Goal: Information Seeking & Learning: Learn about a topic

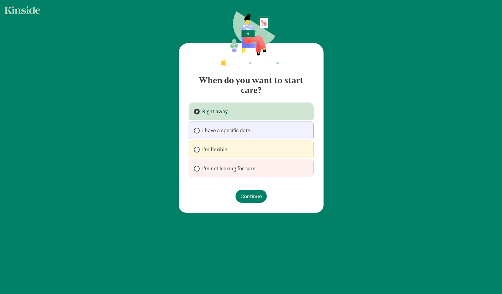
click at [216, 148] on span "I'm flexible" at bounding box center [214, 149] width 25 height 7
click at [198, 148] on input "I'm flexible" at bounding box center [196, 149] width 4 height 4
radio input "true"
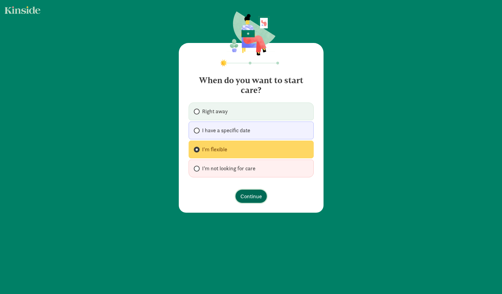
click at [252, 197] on span "Continue" at bounding box center [250, 196] width 21 height 8
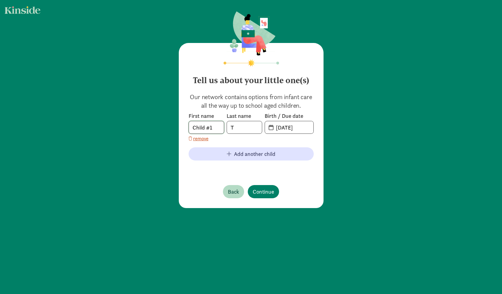
click at [211, 128] on input "Child #1" at bounding box center [206, 127] width 35 height 12
type input "V"
click at [293, 128] on input "20-25-0817" at bounding box center [292, 127] width 41 height 12
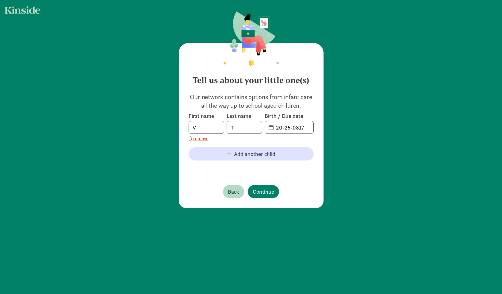
click at [270, 127] on span "20-25-0817" at bounding box center [289, 127] width 48 height 12
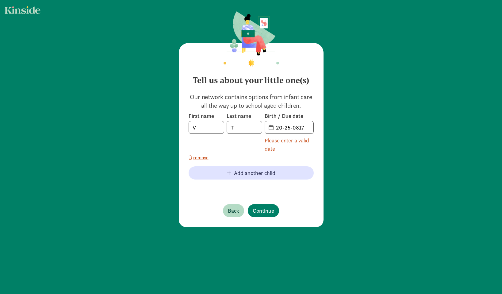
click at [270, 127] on span "20-25-0817" at bounding box center [289, 127] width 48 height 12
click at [290, 126] on input "20-25-0817" at bounding box center [292, 127] width 41 height 12
click at [306, 127] on input "20-25-0817" at bounding box center [292, 127] width 41 height 12
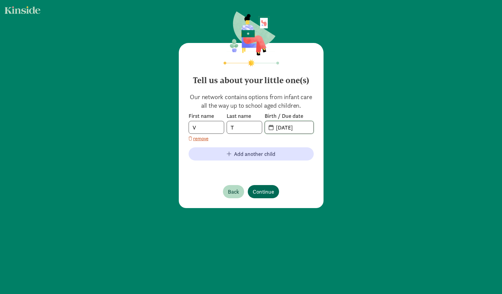
type input "08-05-24"
click at [265, 189] on span "Continue" at bounding box center [263, 191] width 21 height 8
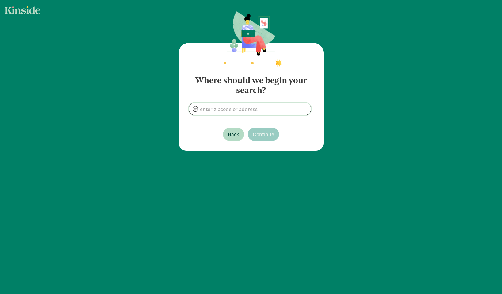
click at [224, 109] on input at bounding box center [250, 109] width 122 height 12
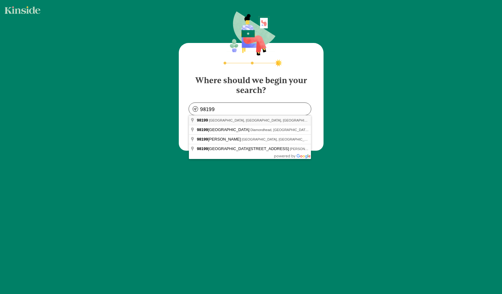
type input "Seattle, WA 98199, USA"
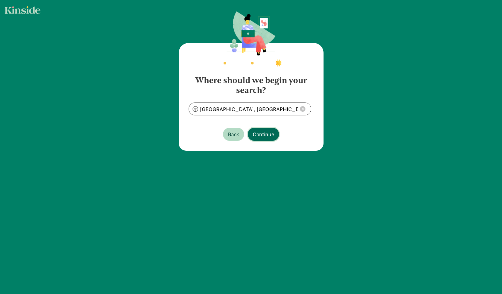
click at [267, 133] on span "Continue" at bounding box center [263, 134] width 21 height 8
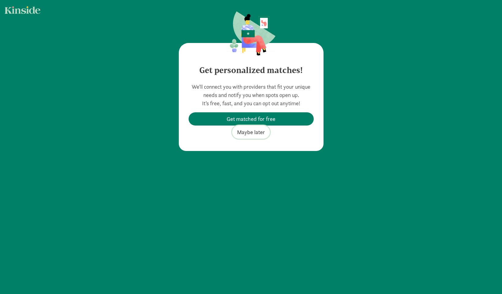
click at [257, 135] on span "Maybe later" at bounding box center [251, 132] width 28 height 8
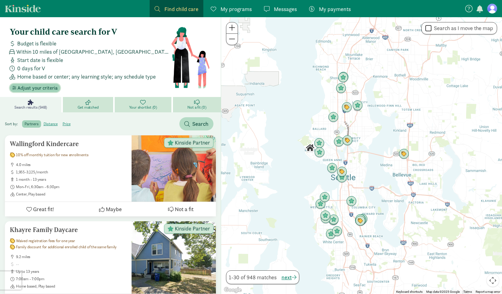
click at [33, 86] on span "Adjust your criteria" at bounding box center [37, 87] width 40 height 7
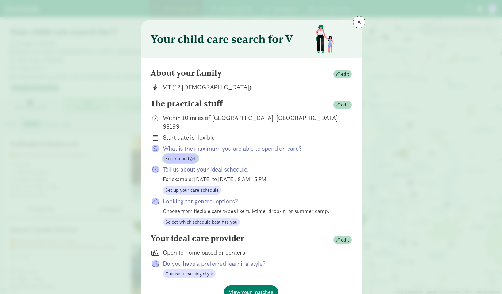
click at [175, 155] on span "Enter a budget" at bounding box center [180, 158] width 31 height 7
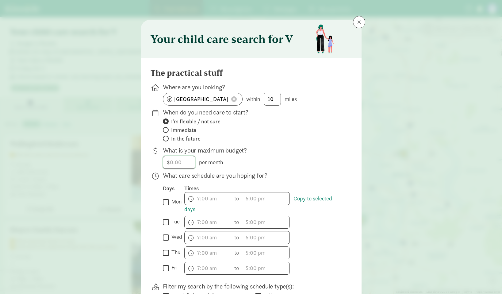
click at [178, 161] on input "number" at bounding box center [179, 162] width 32 height 12
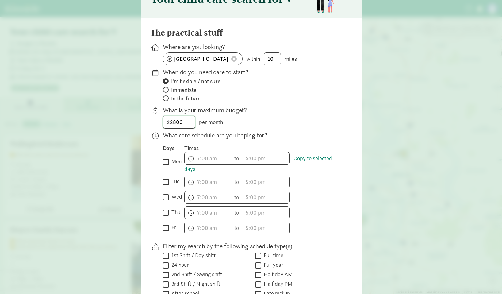
scroll to position [44, 0]
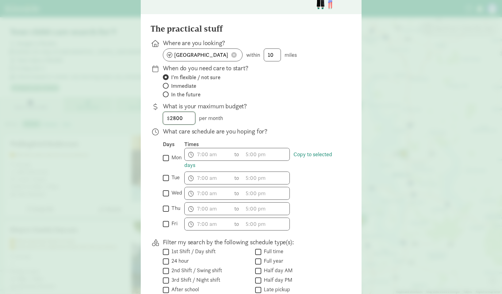
type input "2800"
click at [165, 156] on input "mon" at bounding box center [166, 158] width 6 height 8
checkbox input "true"
click at [165, 177] on input "tue" at bounding box center [166, 177] width 6 height 8
checkbox input "true"
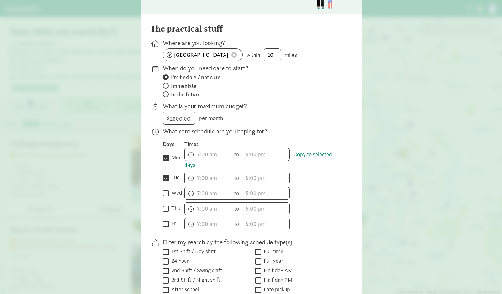
click at [166, 192] on input "wed" at bounding box center [166, 193] width 6 height 8
checkbox input "true"
click at [165, 159] on input "mon" at bounding box center [166, 158] width 6 height 8
checkbox input "false"
click at [167, 177] on input "tue" at bounding box center [166, 177] width 6 height 8
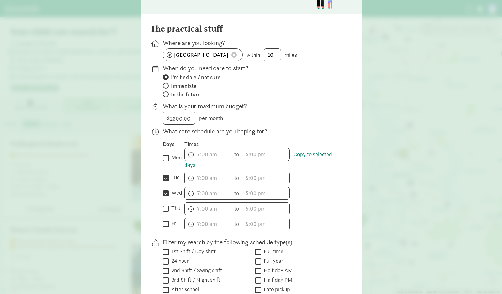
checkbox input "false"
click at [166, 196] on input "wed" at bounding box center [166, 193] width 6 height 8
checkbox input "false"
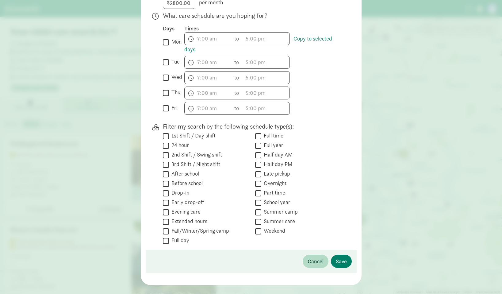
scroll to position [169, 0]
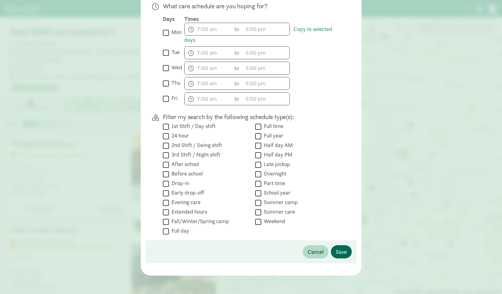
click at [343, 252] on span "Save" at bounding box center [341, 251] width 11 height 8
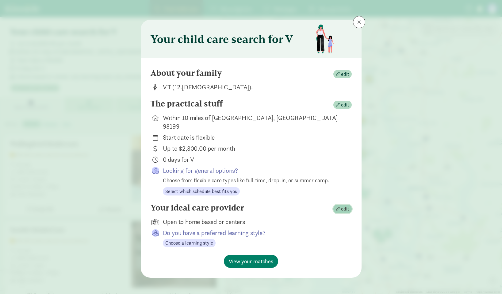
click at [335, 204] on button "edit" at bounding box center [342, 208] width 18 height 9
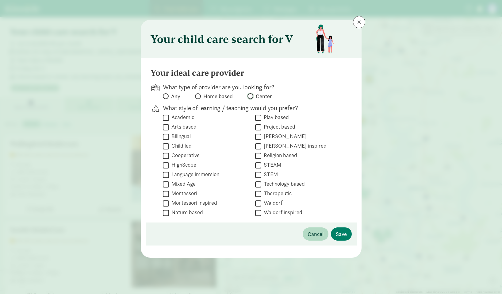
click at [250, 97] on input "Center" at bounding box center [249, 96] width 4 height 4
radio input "true"
click at [343, 234] on span "Save" at bounding box center [341, 234] width 11 height 8
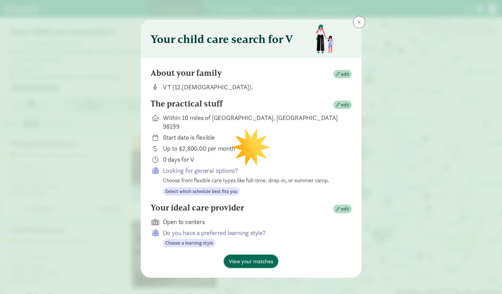
click at [248, 257] on span "View your matches" at bounding box center [251, 261] width 44 height 8
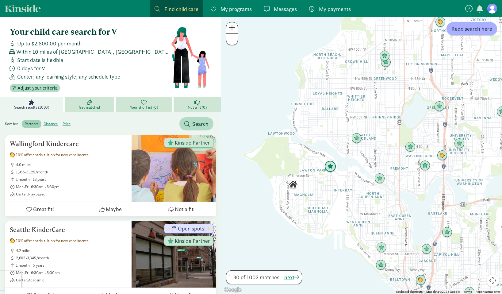
click at [329, 164] on img "Click to see details" at bounding box center [330, 167] width 12 height 12
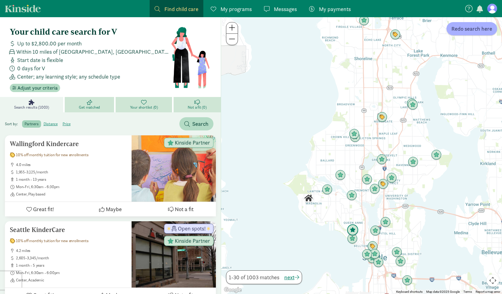
click at [354, 229] on img "Click to see details" at bounding box center [353, 230] width 12 height 12
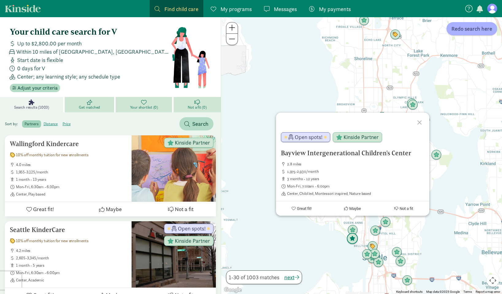
click at [352, 242] on img "Click to see details" at bounding box center [352, 239] width 12 height 12
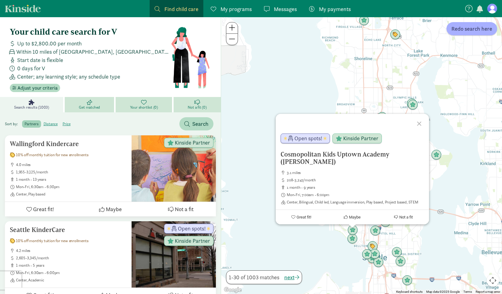
click at [351, 255] on div "To navigate, press the arrow keys. Cosmopolitan Kids Uptown Academy (Queen Anne…" at bounding box center [361, 155] width 281 height 276
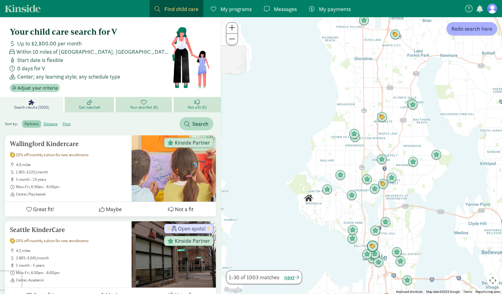
click at [372, 245] on img "Click to see details" at bounding box center [373, 246] width 12 height 12
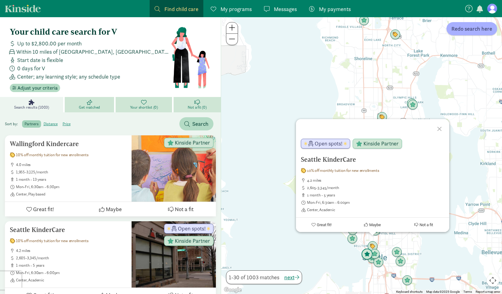
click at [366, 256] on img "Click to see details" at bounding box center [367, 254] width 12 height 12
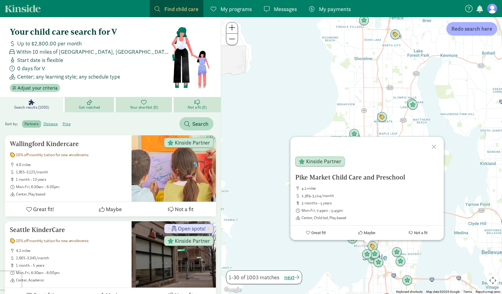
click at [337, 256] on div "To navigate, press the arrow keys. Pike Market Child Care and Preschool 4.2 mil…" at bounding box center [361, 155] width 281 height 276
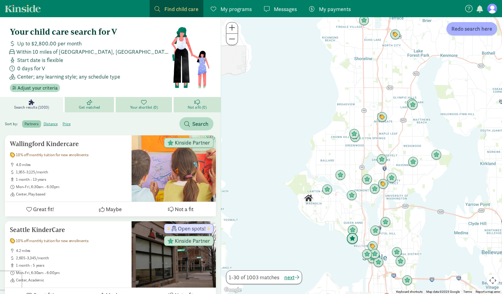
click at [354, 239] on img "Click to see details" at bounding box center [352, 239] width 12 height 12
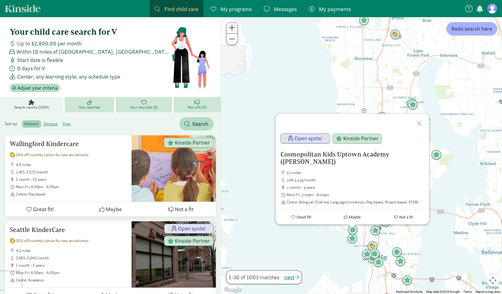
click at [369, 239] on div "Cosmopolitan Kids Uptown Academy (Queen Anne) 3.1 miles 208-3,247/month 1 month…" at bounding box center [361, 155] width 281 height 276
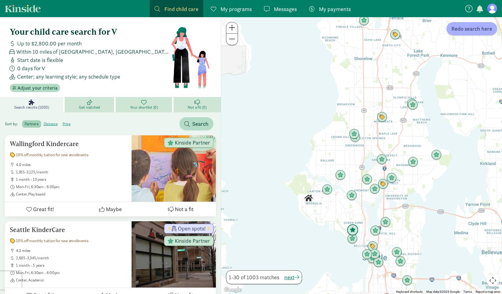
click at [353, 227] on img "Click to see details" at bounding box center [353, 230] width 12 height 12
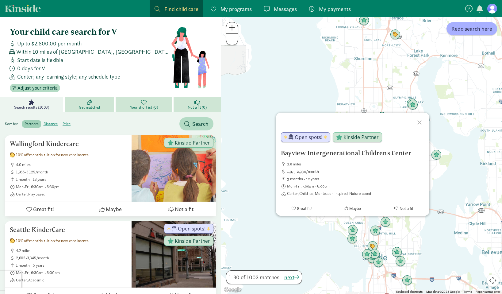
click at [419, 123] on div at bounding box center [420, 121] width 18 height 18
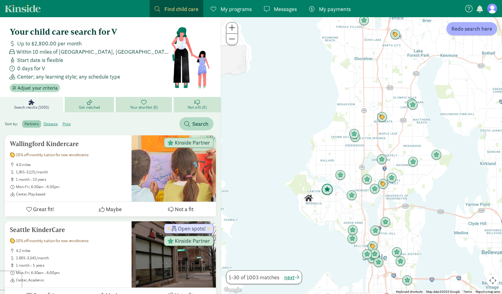
click at [329, 189] on img "Click to see details" at bounding box center [327, 190] width 12 height 12
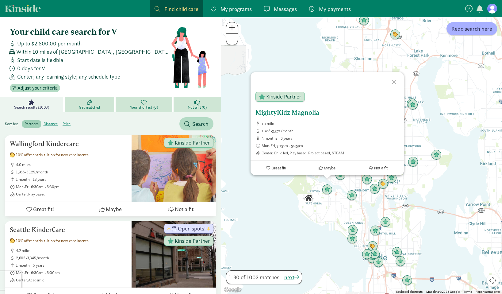
click at [294, 113] on h5 "MightyKidz Magnolia" at bounding box center [326, 112] width 143 height 7
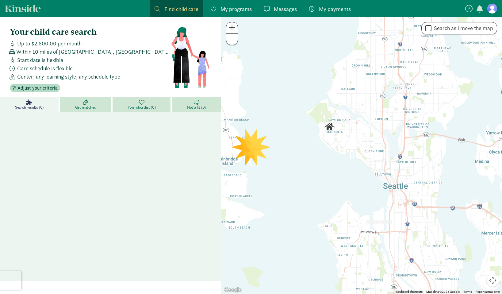
click at [428, 28] on input "Search as I move the map" at bounding box center [428, 28] width 6 height 8
checkbox input "true"
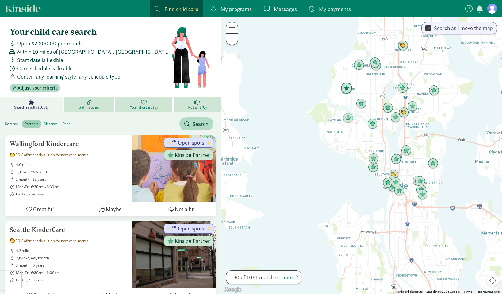
click at [347, 88] on img "Click to see details" at bounding box center [347, 88] width 12 height 12
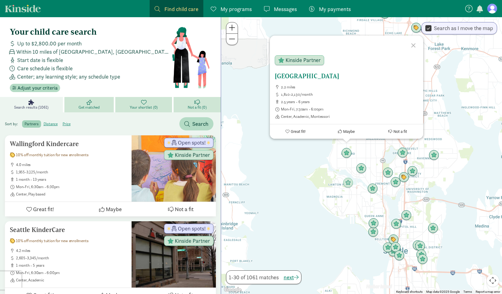
click at [305, 77] on h5 "Lighthouse Montessori School" at bounding box center [346, 75] width 143 height 7
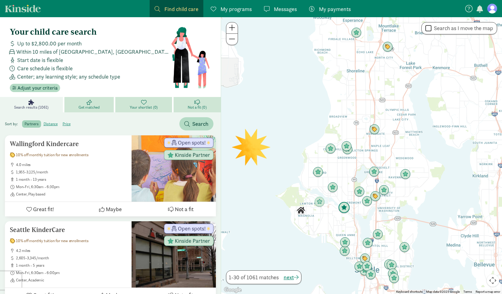
click at [345, 208] on img "Click to see details" at bounding box center [344, 208] width 12 height 12
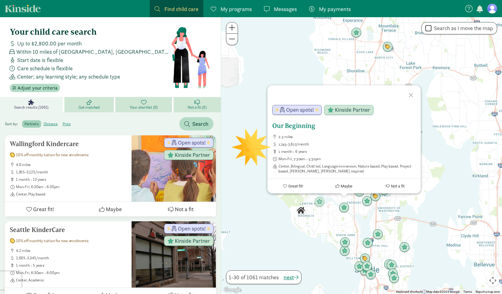
click at [293, 126] on h5 "Our Beginning" at bounding box center [343, 125] width 143 height 7
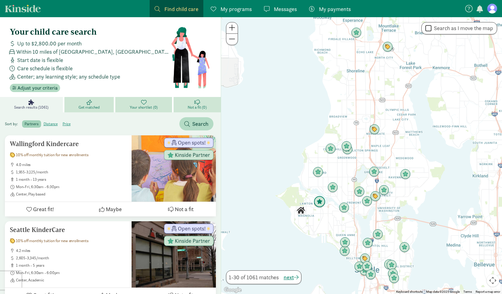
click at [316, 200] on img "Click to see details" at bounding box center [320, 202] width 12 height 12
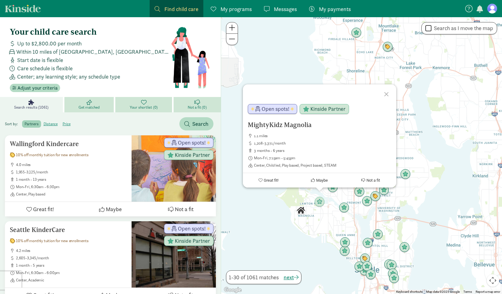
click at [387, 95] on div at bounding box center [387, 93] width 18 height 18
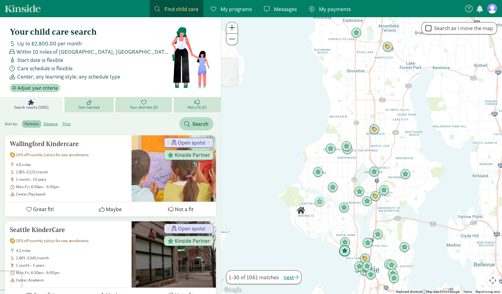
click at [346, 251] on img "Click to see details" at bounding box center [345, 251] width 12 height 12
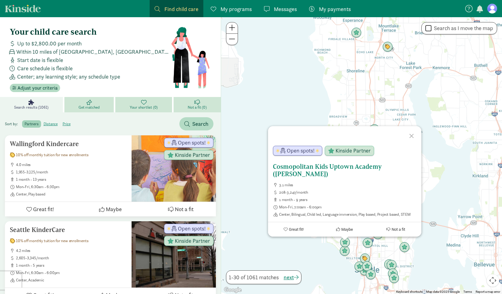
click at [336, 163] on h5 "Cosmopolitan Kids Uptown Academy ([PERSON_NAME])" at bounding box center [344, 170] width 143 height 15
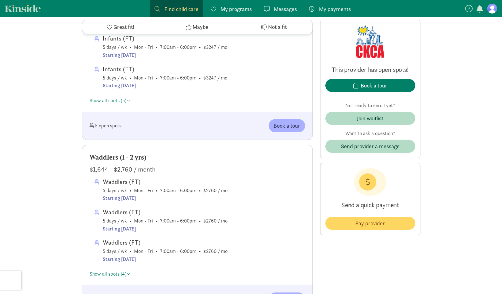
scroll to position [394, 0]
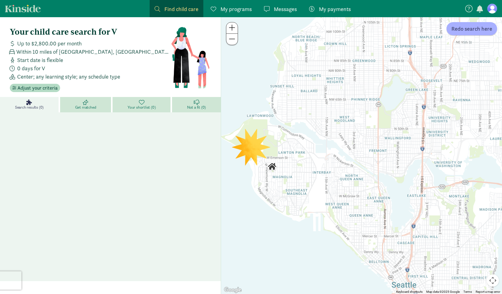
drag, startPoint x: 440, startPoint y: 236, endPoint x: 333, endPoint y: 208, distance: 111.2
click at [333, 208] on div at bounding box center [361, 155] width 281 height 276
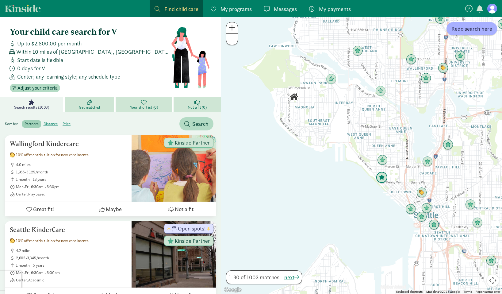
click at [382, 177] on img "Click to see details" at bounding box center [382, 178] width 12 height 12
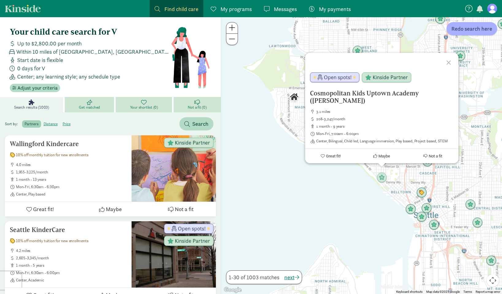
click at [359, 183] on div "Cosmopolitan Kids Uptown Academy (Queen Anne) 3.1 miles 208-3,247/month 1 month…" at bounding box center [361, 155] width 281 height 276
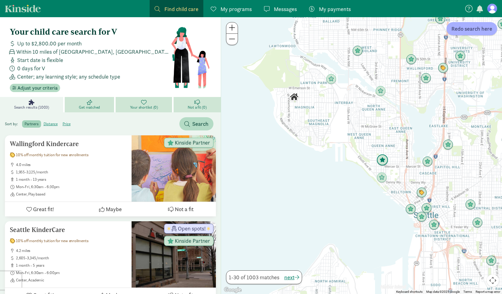
click at [383, 159] on img "Click to see details" at bounding box center [382, 160] width 12 height 12
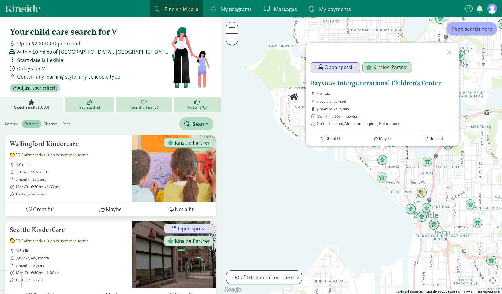
click at [342, 82] on h5 "Bayview Intergenerational Children's Center" at bounding box center [382, 82] width 143 height 7
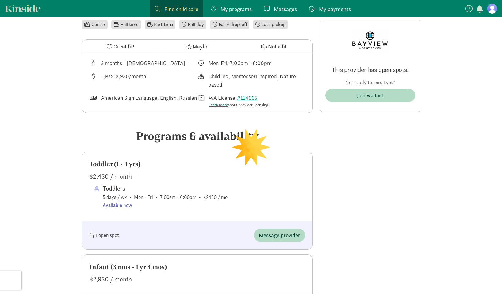
scroll to position [277, 0]
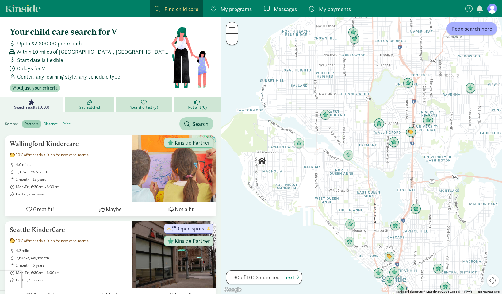
drag, startPoint x: 417, startPoint y: 215, endPoint x: 367, endPoint y: 210, distance: 50.5
click at [367, 210] on div at bounding box center [361, 155] width 281 height 276
click at [415, 209] on img "Click to see details" at bounding box center [416, 209] width 12 height 12
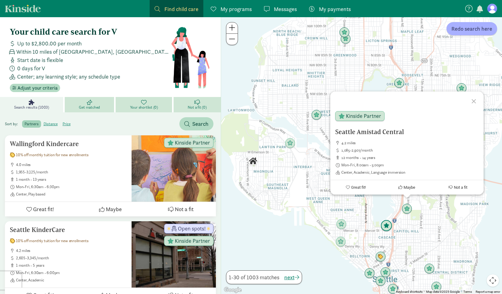
click at [388, 227] on img "Click to see details" at bounding box center [386, 226] width 12 height 12
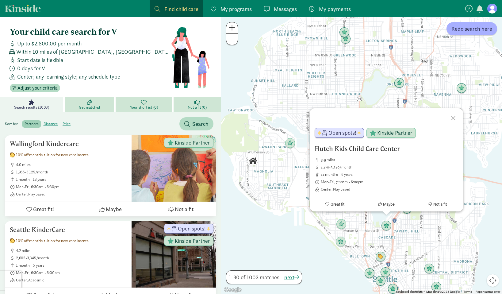
click at [278, 163] on div "To navigate, press the arrow keys. Hutch Kids Child Care Center 3.9 miles 1,170…" at bounding box center [361, 155] width 281 height 276
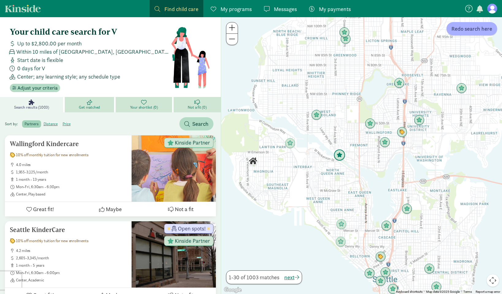
click at [341, 155] on img "Click to see details" at bounding box center [339, 155] width 12 height 12
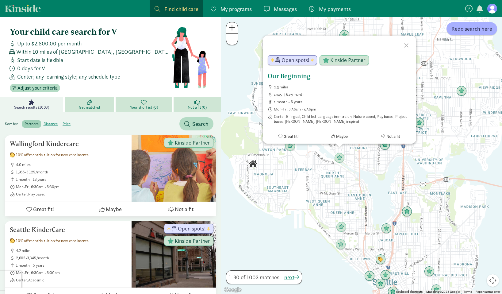
click at [292, 75] on h5 "Our Beginning" at bounding box center [339, 75] width 143 height 7
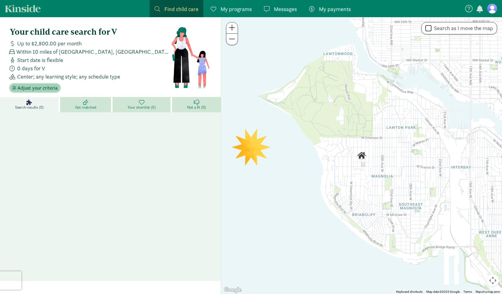
click at [34, 85] on span "Adjust your criteria" at bounding box center [37, 87] width 40 height 7
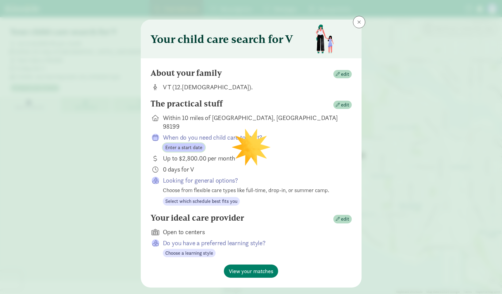
click at [188, 144] on span "Enter a start date" at bounding box center [183, 147] width 37 height 7
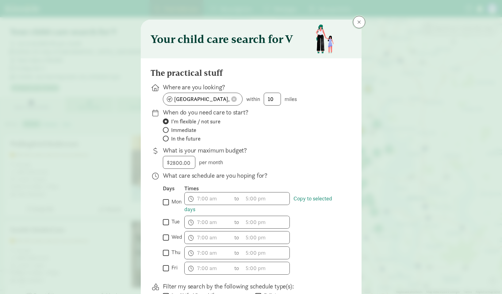
click at [359, 21] on span at bounding box center [359, 22] width 4 height 5
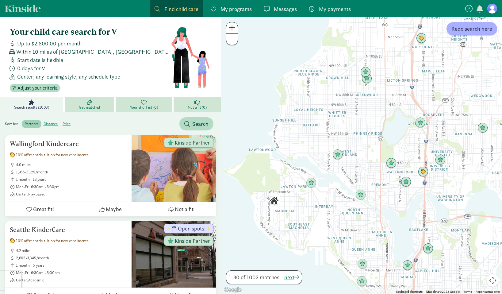
drag, startPoint x: 426, startPoint y: 185, endPoint x: 338, endPoint y: 215, distance: 92.5
click at [338, 215] on div at bounding box center [361, 155] width 281 height 276
click at [274, 202] on img "Click to see details" at bounding box center [274, 200] width 10 height 10
click at [338, 153] on img "Click to see details" at bounding box center [338, 155] width 12 height 12
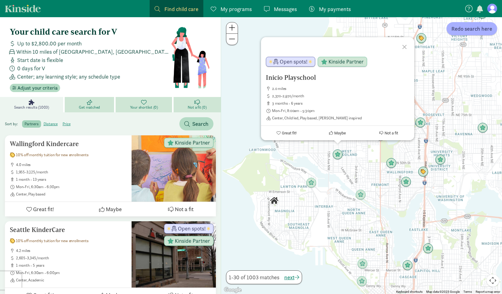
click at [312, 165] on div "Inicio Playschool 2.0 miles 2,370-2,970/month 3 months - 6 years Mon-Fri, 8:00a…" at bounding box center [361, 155] width 281 height 276
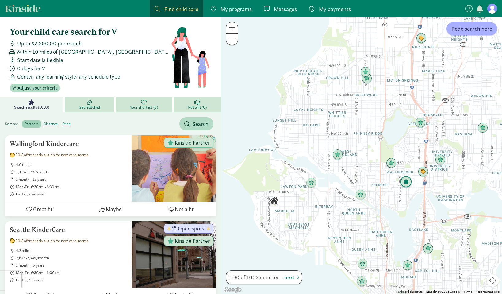
click at [406, 181] on img "Click to see details" at bounding box center [406, 182] width 12 height 12
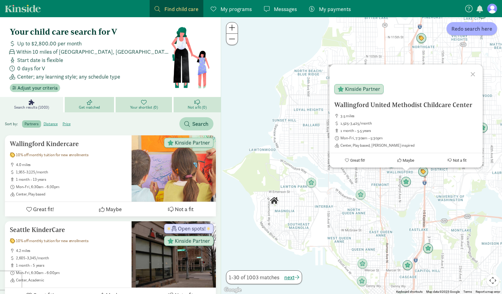
click at [416, 188] on div "Wallingford [DEMOGRAPHIC_DATA] Childcare Center 3.5 miles 1,525-3,425/month 1 m…" at bounding box center [361, 155] width 281 height 276
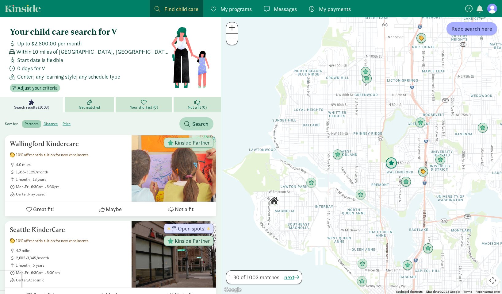
click at [394, 162] on img "Click to see details" at bounding box center [391, 163] width 12 height 12
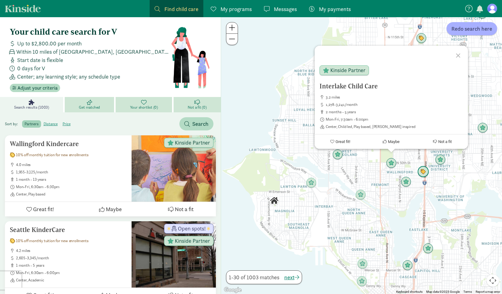
click at [422, 170] on img "Click to see details" at bounding box center [423, 172] width 12 height 12
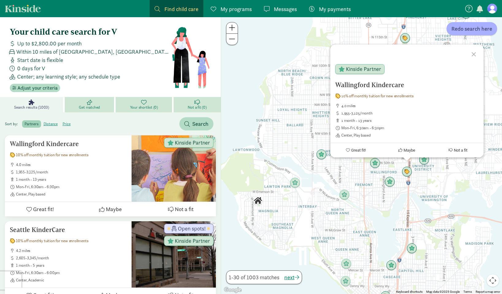
click at [438, 180] on div "To navigate, press the arrow keys. Wallingford Kindercare 10% off monthly tuiti…" at bounding box center [361, 155] width 281 height 276
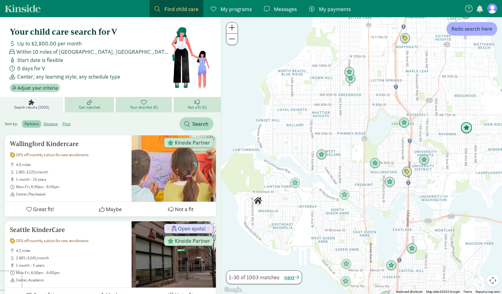
click at [467, 129] on img "Click to see details" at bounding box center [466, 128] width 12 height 12
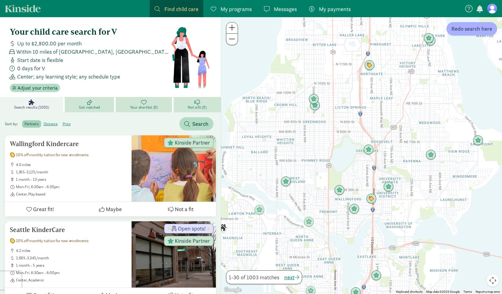
drag, startPoint x: 295, startPoint y: 148, endPoint x: 320, endPoint y: 142, distance: 25.8
click at [320, 143] on div "To navigate, press the arrow keys." at bounding box center [361, 155] width 281 height 276
click at [341, 189] on img "Click to see details" at bounding box center [339, 190] width 12 height 12
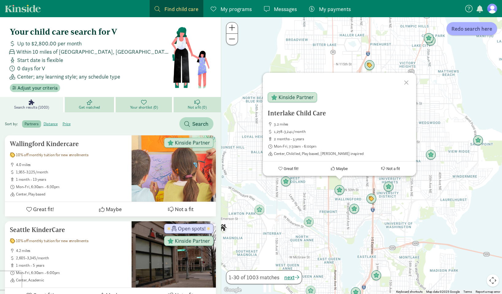
click at [306, 176] on div "Interlake Child Care 3.2 miles 1,278-3,241/month 2 months - 5 years Mon-Fri, 7:…" at bounding box center [361, 155] width 281 height 276
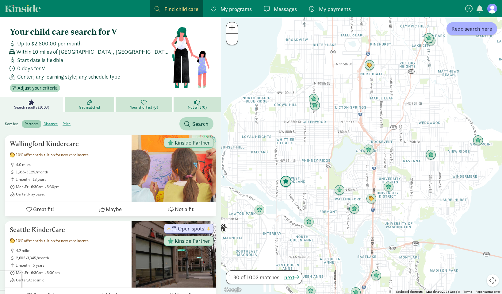
click at [288, 181] on img "Click to see details" at bounding box center [286, 182] width 12 height 12
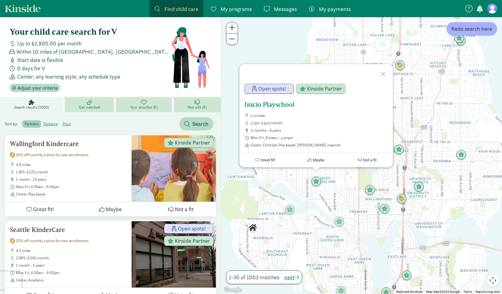
click at [267, 105] on h5 "Inicio Playschool" at bounding box center [315, 104] width 143 height 7
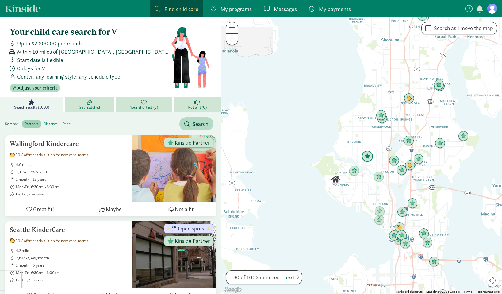
click at [366, 156] on img "Click to see details" at bounding box center [367, 156] width 12 height 12
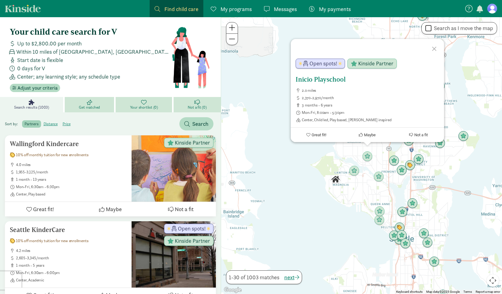
click at [311, 79] on h5 "Inicio Playschool" at bounding box center [366, 79] width 143 height 7
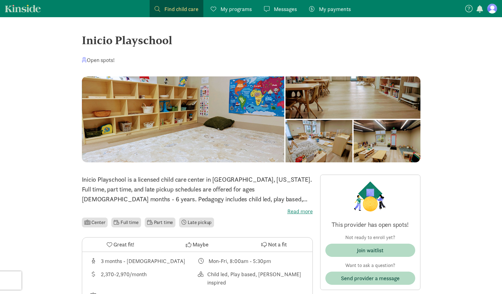
click at [90, 39] on div "Inicio Playschool" at bounding box center [251, 40] width 338 height 17
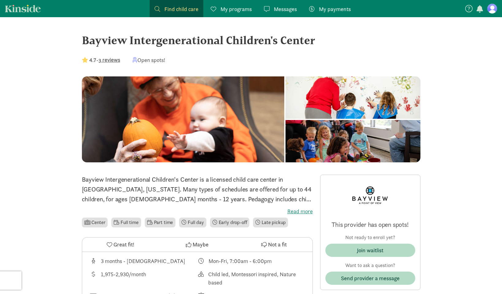
click at [91, 41] on div "Bayview Intergenerational Children's Center" at bounding box center [251, 40] width 338 height 17
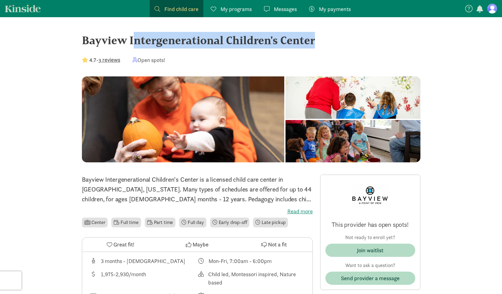
click at [91, 41] on div "Bayview Intergenerational Children's Center" at bounding box center [251, 40] width 338 height 17
click at [174, 10] on span "Find child care" at bounding box center [181, 9] width 34 height 8
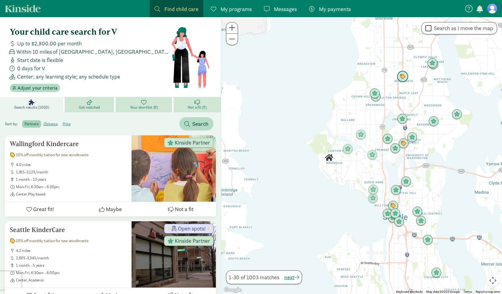
click at [403, 78] on img "Click to see details" at bounding box center [403, 77] width 12 height 12
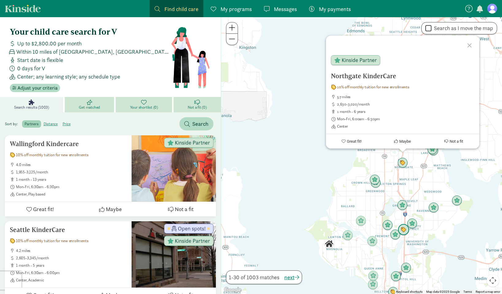
click at [403, 230] on img "Click to see details" at bounding box center [404, 230] width 12 height 12
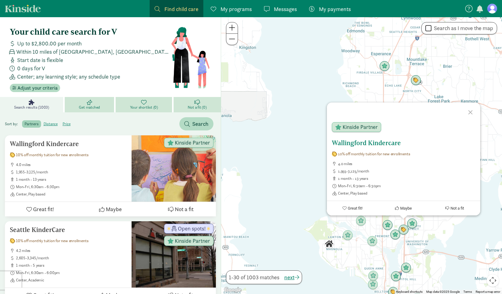
click at [363, 139] on h5 "Wallingford Kindercare" at bounding box center [403, 142] width 143 height 7
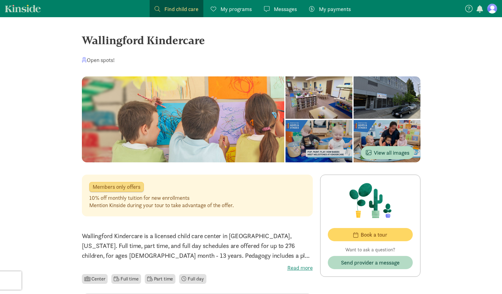
click at [175, 12] on span "Find child care" at bounding box center [181, 9] width 34 height 8
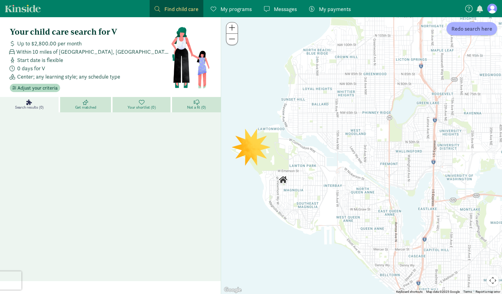
drag, startPoint x: 440, startPoint y: 154, endPoint x: 346, endPoint y: 186, distance: 99.2
click at [346, 186] on div at bounding box center [361, 155] width 281 height 276
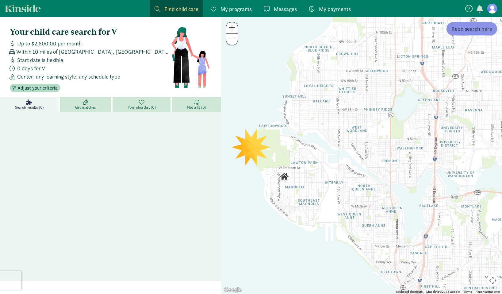
click at [463, 32] on span "Redo search here" at bounding box center [471, 29] width 41 height 8
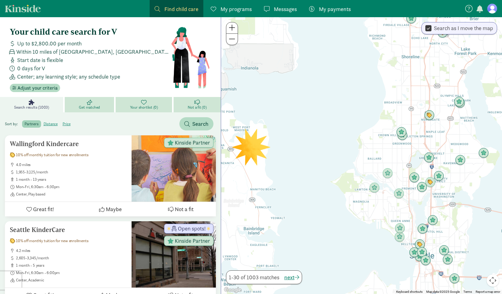
drag, startPoint x: 417, startPoint y: 210, endPoint x: 406, endPoint y: 206, distance: 12.4
click at [406, 206] on div at bounding box center [361, 155] width 281 height 276
click at [376, 189] on img "Click to see details" at bounding box center [374, 188] width 12 height 12
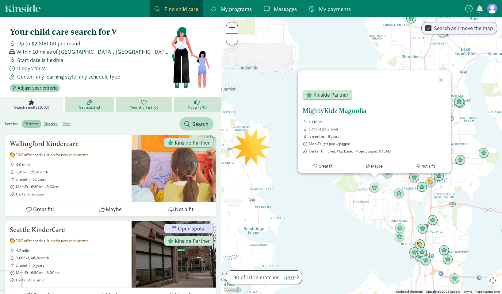
click at [324, 111] on h5 "MightyKidz Magnolia" at bounding box center [374, 110] width 143 height 7
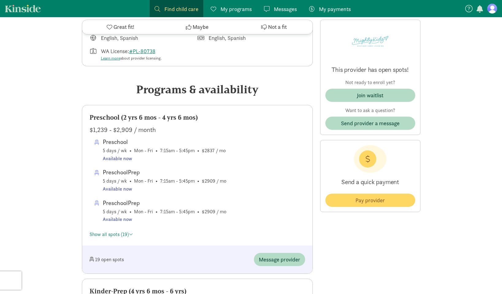
scroll to position [257, 0]
click at [120, 234] on link "Show all spots (19)" at bounding box center [112, 234] width 44 height 6
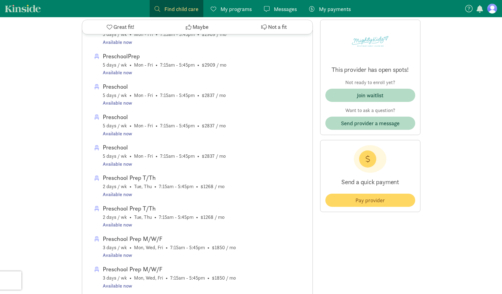
scroll to position [404, 0]
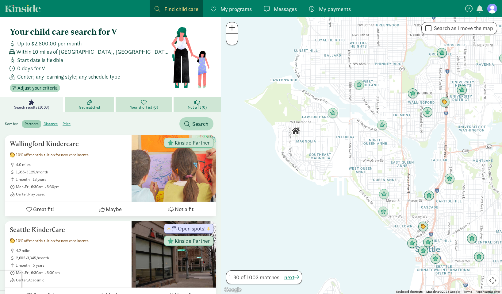
drag, startPoint x: 394, startPoint y: 197, endPoint x: 367, endPoint y: 178, distance: 33.4
click at [367, 178] on div at bounding box center [361, 155] width 281 height 276
click at [448, 177] on img "Click to see details" at bounding box center [450, 179] width 12 height 12
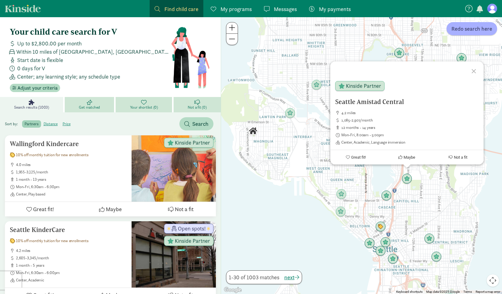
click at [337, 176] on div "Seattle Amistad Central 4.2 miles 1,085-2,907/month 12 months - 14 years Mon-Fr…" at bounding box center [361, 155] width 281 height 276
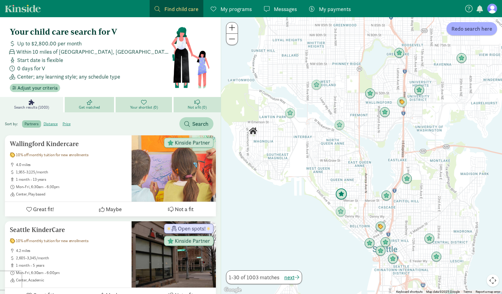
click at [339, 198] on img "Click to see details" at bounding box center [341, 194] width 12 height 12
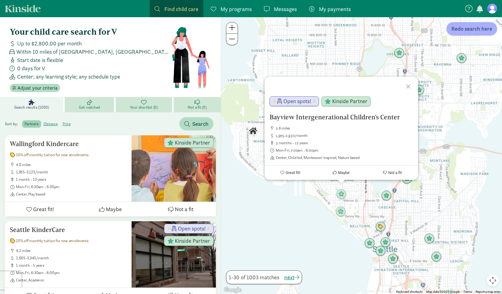
click at [332, 201] on div "Bayview Intergenerational Children's Center 2.8 miles 1,975-2,930/month 3 month…" at bounding box center [361, 155] width 281 height 276
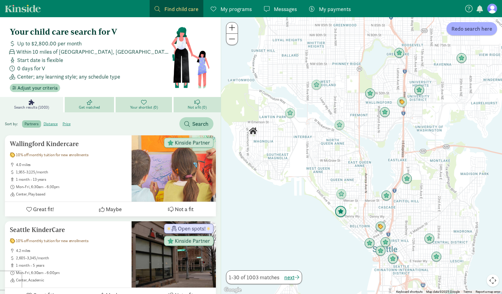
click at [337, 213] on img "Click to see details" at bounding box center [341, 212] width 12 height 12
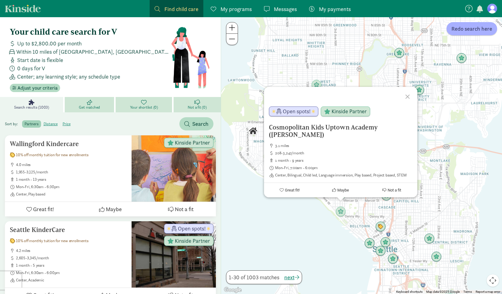
click at [344, 225] on div "Cosmopolitan Kids Uptown Academy (Queen Anne) 3.1 miles 208-3,247/month 1 month…" at bounding box center [361, 155] width 281 height 276
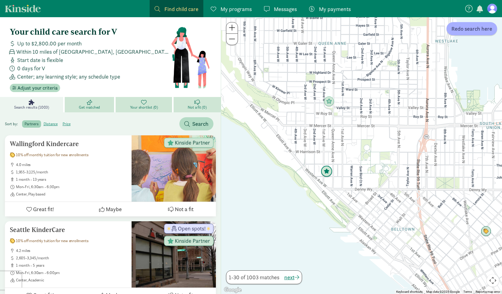
click at [327, 173] on img "Click to see details" at bounding box center [327, 172] width 12 height 12
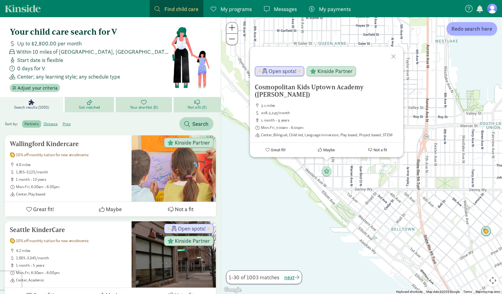
click at [355, 185] on div "Cosmopolitan Kids Uptown Academy (Queen Anne) 3.1 miles 208-3,247/month 1 month…" at bounding box center [361, 155] width 281 height 276
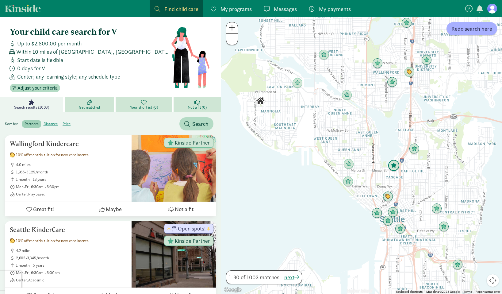
click at [396, 163] on img "Click to see details" at bounding box center [394, 166] width 12 height 12
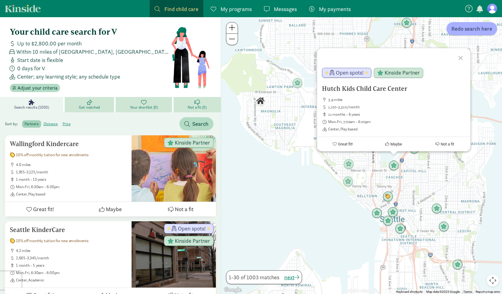
click at [368, 170] on div "Hutch Kids Child Care Center 3.9 miles 1,170-3,310/month 11 months - 6 years Mo…" at bounding box center [361, 155] width 281 height 276
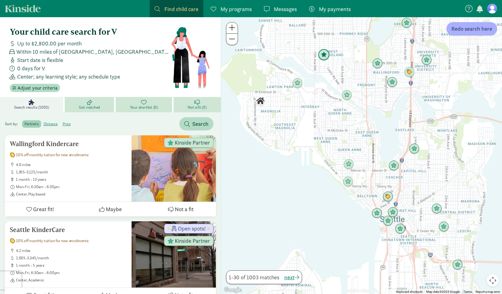
click at [325, 53] on img "Click to see details" at bounding box center [324, 55] width 12 height 12
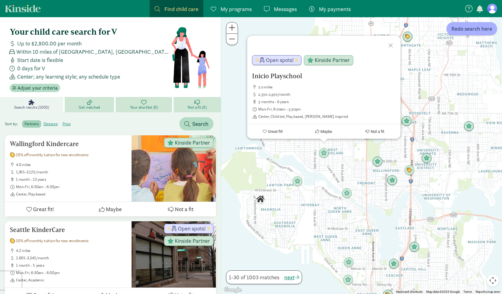
click at [327, 172] on div "Inicio Playschool 2.0 miles 2,370-2,970/month 3 months - 6 years Mon-Fri, 8:00a…" at bounding box center [361, 155] width 281 height 276
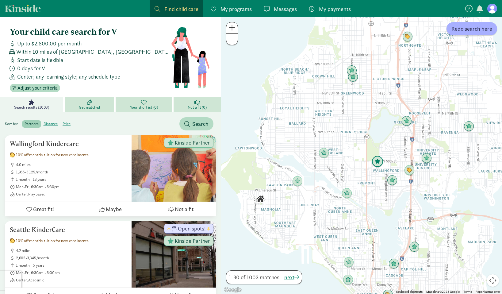
click at [375, 162] on img "Click to see details" at bounding box center [377, 162] width 12 height 12
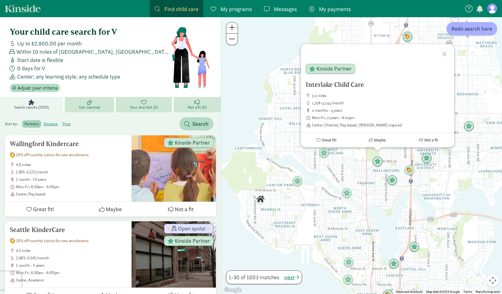
click at [393, 196] on div "Interlake Child Care 3.2 miles 1,278-3,241/month 2 months - 5 years Mon-Fri, 7:…" at bounding box center [361, 155] width 281 height 276
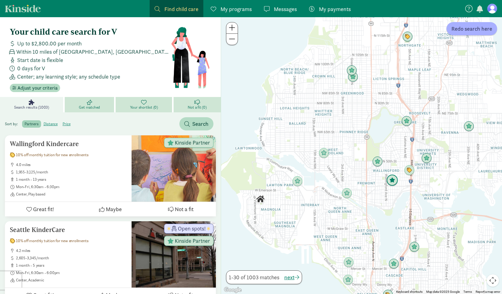
click at [393, 180] on img "Click to see details" at bounding box center [392, 180] width 12 height 12
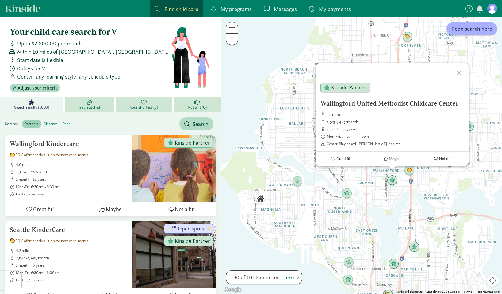
click at [388, 195] on div "Wallingford United Methodist Childcare Center 3.5 miles 1,525-3,425/month 1 mon…" at bounding box center [361, 155] width 281 height 276
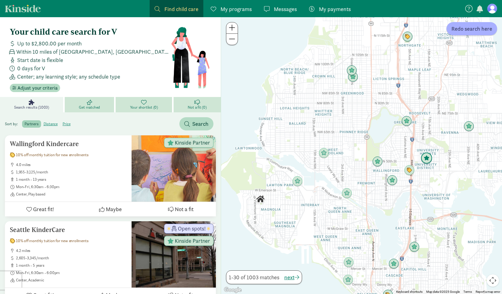
click at [428, 153] on img "Click to see details" at bounding box center [427, 158] width 12 height 12
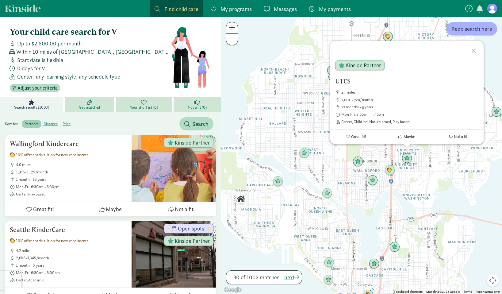
click at [286, 109] on div "UTCS 4.5 miles 1,010-2,720/month 12 months - 5 years Mon-Fri, 8:00am - 5:30pm C…" at bounding box center [361, 155] width 281 height 276
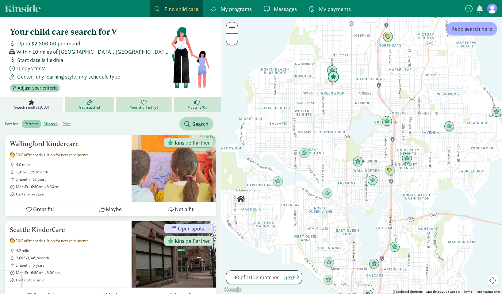
click at [336, 80] on img "Click to see details" at bounding box center [333, 77] width 12 height 12
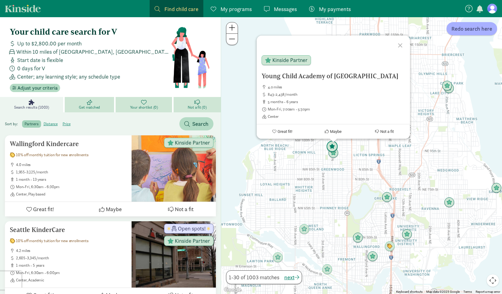
click at [331, 144] on img "Click to see details" at bounding box center [332, 147] width 12 height 12
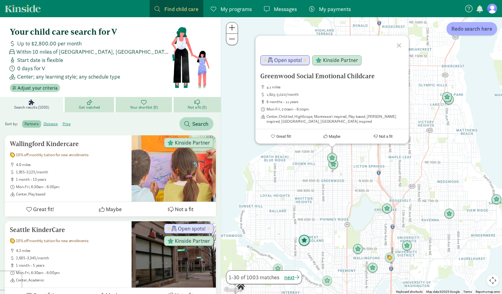
click at [305, 238] on img "Click to see details" at bounding box center [304, 240] width 12 height 12
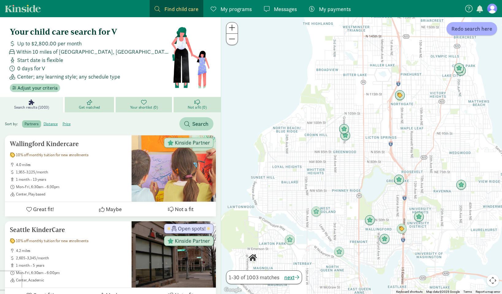
drag, startPoint x: 338, startPoint y: 253, endPoint x: 338, endPoint y: 223, distance: 29.7
click at [338, 223] on div "To navigate, press the arrow keys." at bounding box center [361, 155] width 281 height 276
click at [372, 222] on img "Click to see details" at bounding box center [370, 220] width 12 height 12
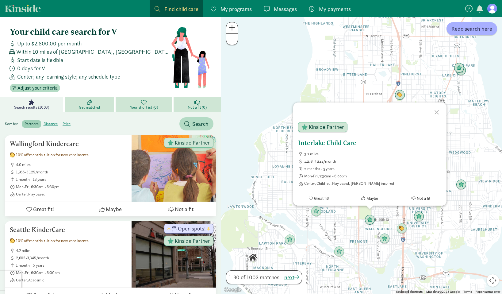
click at [331, 146] on h5 "Interlake Child Care" at bounding box center [369, 142] width 143 height 7
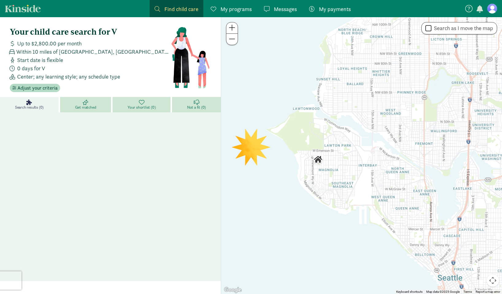
drag, startPoint x: 473, startPoint y: 194, endPoint x: 389, endPoint y: 185, distance: 84.4
click at [389, 185] on div at bounding box center [361, 155] width 281 height 276
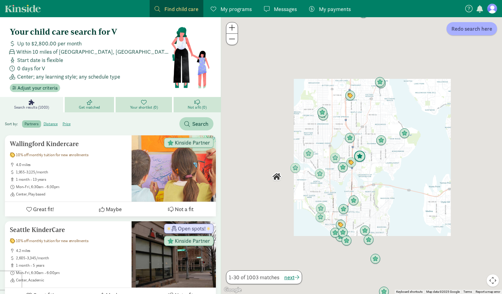
click at [359, 155] on img "Click to see details" at bounding box center [360, 156] width 12 height 12
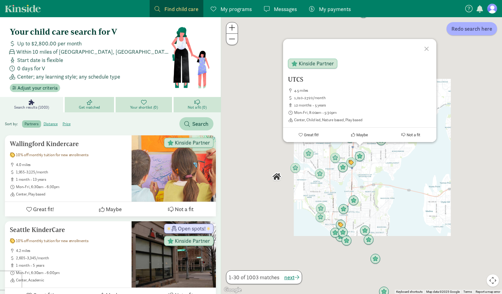
click at [376, 161] on div "UTCS 4.5 miles 1,010-2,720/month 12 months - 5 years Mon-Fri, 8:00am - 5:30pm C…" at bounding box center [361, 155] width 281 height 276
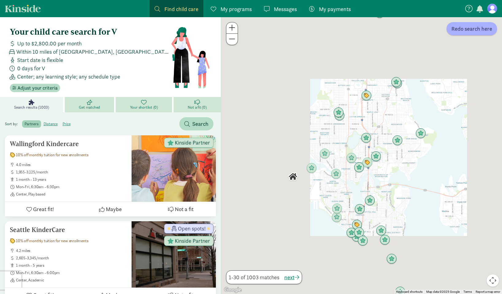
drag, startPoint x: 342, startPoint y: 181, endPoint x: 359, endPoint y: 181, distance: 16.9
click at [359, 181] on div at bounding box center [361, 155] width 281 height 276
click at [358, 167] on img "Click to see details" at bounding box center [359, 168] width 12 height 12
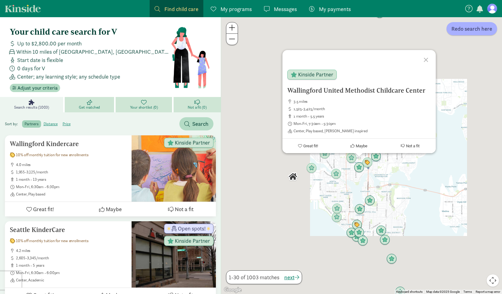
click at [346, 175] on div "Wallingford United Methodist Childcare Center 3.5 miles 1,525-3,425/month 1 mon…" at bounding box center [361, 155] width 281 height 276
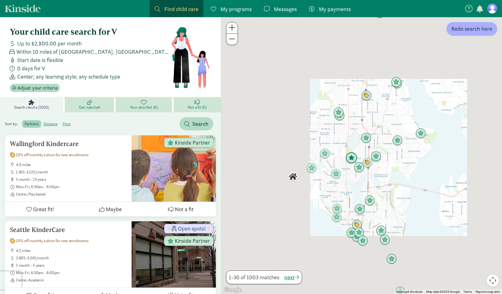
click at [352, 159] on img "Click to see details" at bounding box center [351, 158] width 12 height 12
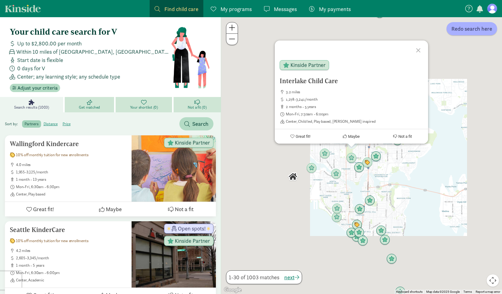
click at [337, 193] on div "Interlake Child Care 3.2 miles 1,278-3,241/month 2 months - 5 years Mon-Fri, 7:…" at bounding box center [361, 155] width 281 height 276
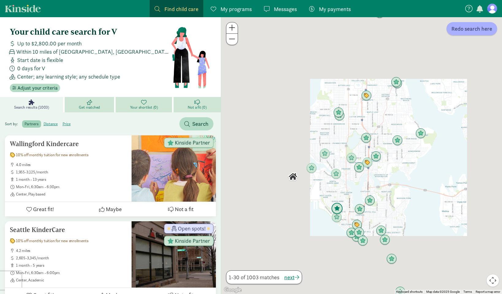
click at [336, 208] on img "Click to see details" at bounding box center [337, 209] width 12 height 12
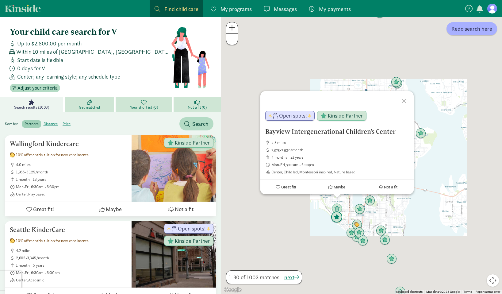
click at [336, 219] on img "Click to see details" at bounding box center [337, 217] width 12 height 12
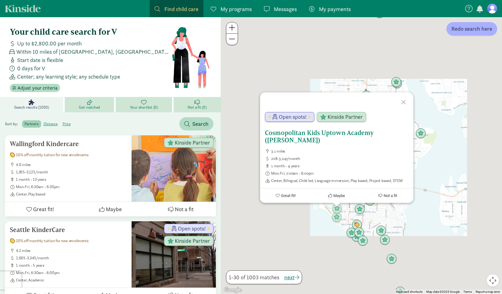
click at [287, 135] on h5 "Cosmopolitan Kids Uptown Academy ([PERSON_NAME])" at bounding box center [336, 136] width 143 height 15
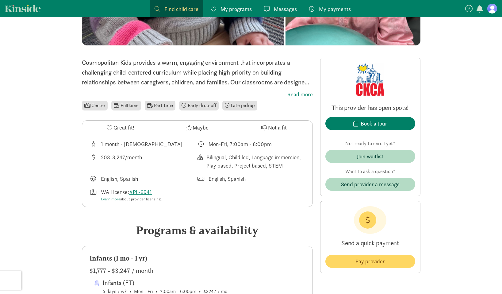
scroll to position [117, 0]
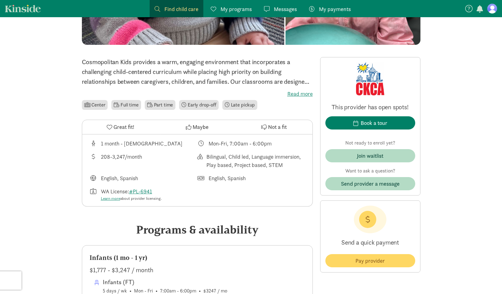
click at [307, 94] on label "Read more" at bounding box center [197, 93] width 231 height 7
click at [0, 0] on input "Read more" at bounding box center [0, 0] width 0 height 0
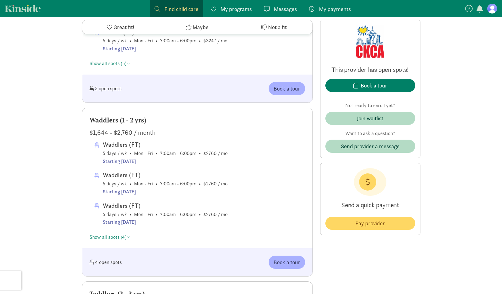
scroll to position [491, 0]
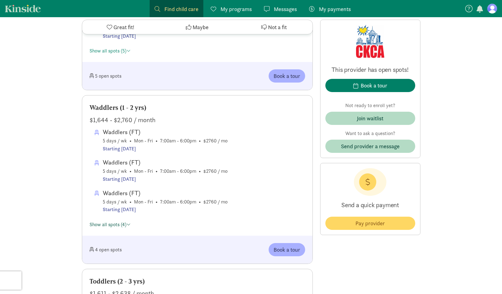
click at [127, 226] on span at bounding box center [128, 224] width 4 height 5
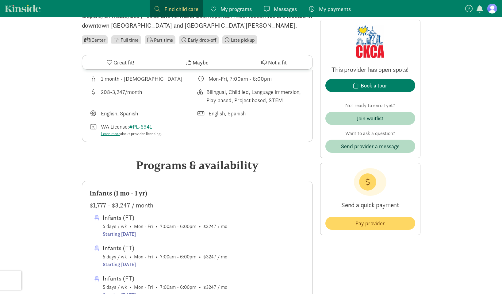
scroll to position [0, 0]
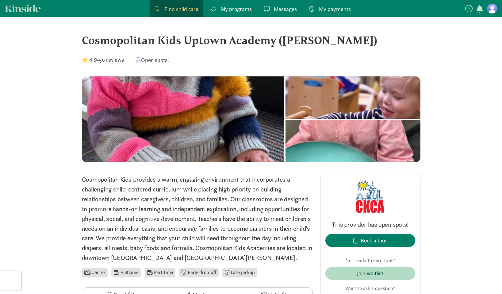
click at [195, 41] on div "Cosmopolitan Kids Uptown Academy ([PERSON_NAME])" at bounding box center [251, 40] width 338 height 17
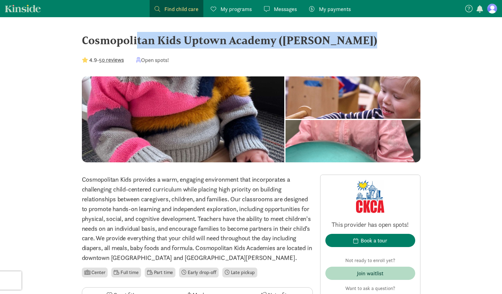
click at [195, 41] on div "Cosmopolitan Kids Uptown Academy ([PERSON_NAME])" at bounding box center [251, 40] width 338 height 17
